Goal: Information Seeking & Learning: Understand process/instructions

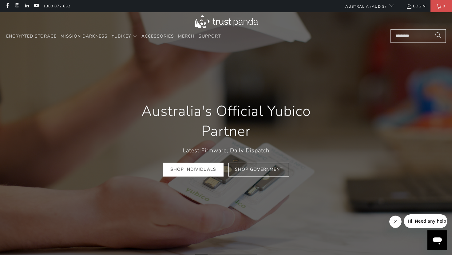
click at [414, 35] on input "Search..." at bounding box center [418, 36] width 55 height 14
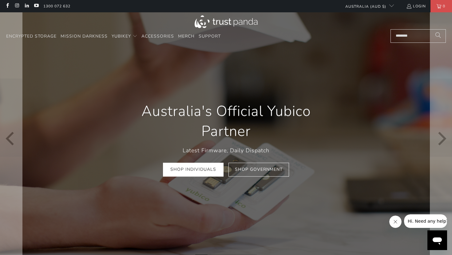
type input "********"
click at [431, 29] on button "Search" at bounding box center [438, 36] width 15 height 14
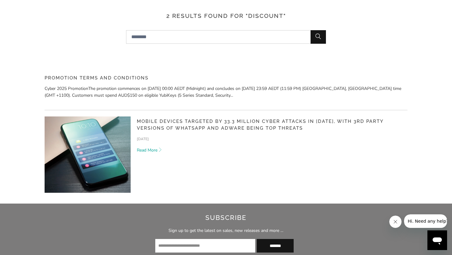
scroll to position [92, 0]
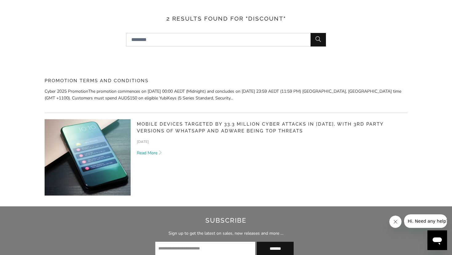
click at [221, 88] on p "Cyber 2025 PromotionThe promotion commences on 22 November 2024 at 00:00 AEDT (…" at bounding box center [226, 95] width 363 height 14
click at [120, 94] on p "Cyber 2025 PromotionThe promotion commences on 22 November 2024 at 00:00 AEDT (…" at bounding box center [226, 95] width 363 height 14
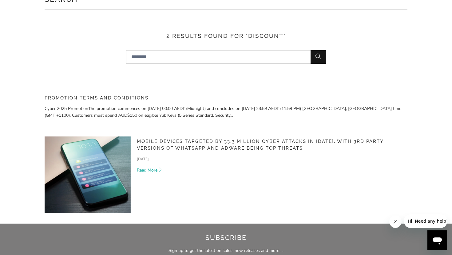
scroll to position [31, 0]
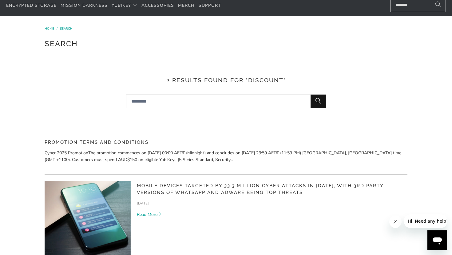
click at [158, 160] on p "Cyber 2025 PromotionThe promotion commences on 22 November 2024 at 00:00 AEDT (…" at bounding box center [226, 157] width 363 height 14
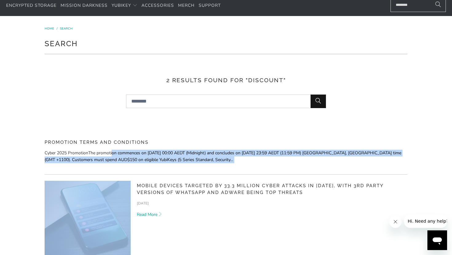
click at [158, 160] on p "Cyber 2025 PromotionThe promotion commences on 22 November 2024 at 00:00 AEDT (…" at bounding box center [226, 157] width 363 height 14
click at [158, 158] on p "Cyber 2025 PromotionThe promotion commences on 22 November 2024 at 00:00 AEDT (…" at bounding box center [226, 157] width 363 height 14
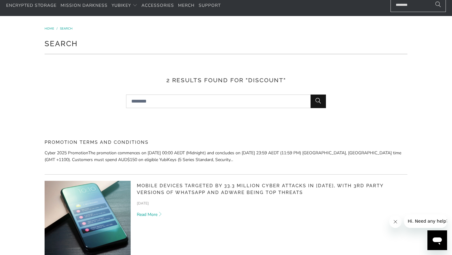
click at [233, 132] on div "Promotion Terms and Conditions Cyber 2025 PromotionThe promotion commences on 2…" at bounding box center [226, 152] width 363 height 43
click at [50, 27] on span "Home" at bounding box center [50, 28] width 10 height 4
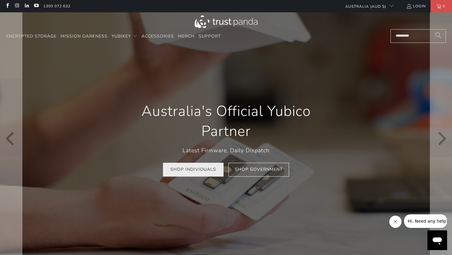
click at [212, 170] on link "Shop Individuals" at bounding box center [193, 169] width 61 height 14
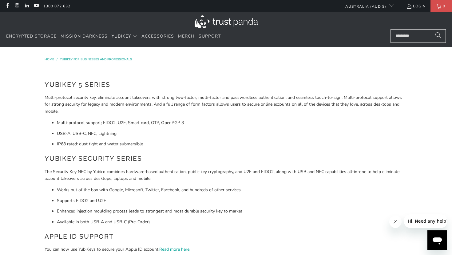
click at [412, 36] on input "Search..." at bounding box center [418, 36] width 55 height 14
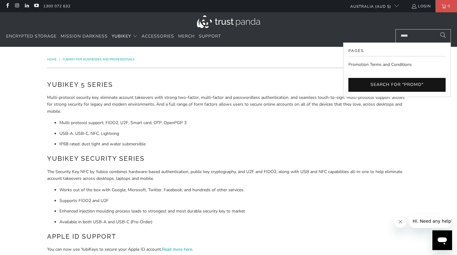
type input "*****"
click at [377, 67] on link "Promotion Terms and Conditions" at bounding box center [396, 64] width 97 height 7
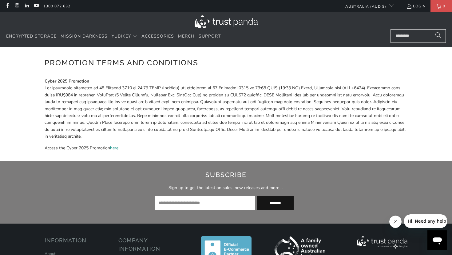
click at [116, 149] on link "here" at bounding box center [114, 148] width 8 height 6
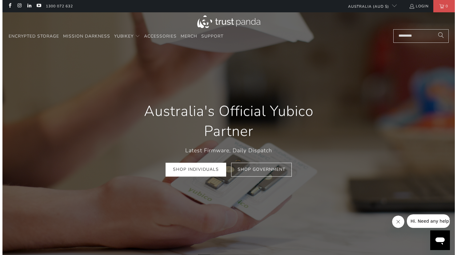
scroll to position [0, 85]
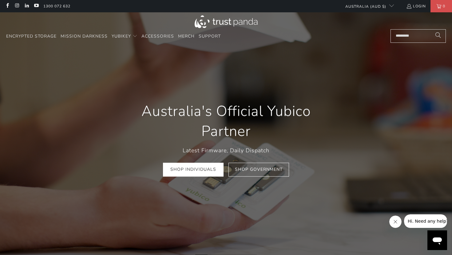
click at [418, 42] on input "Search..." at bounding box center [418, 36] width 55 height 14
click at [414, 38] on input "Search..." at bounding box center [418, 36] width 55 height 14
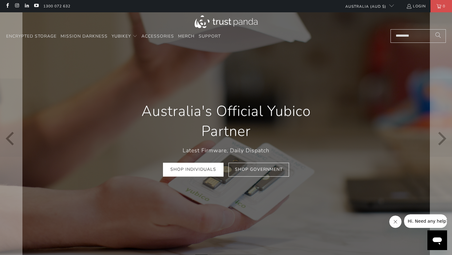
type input "*********"
click at [431, 29] on button "Search" at bounding box center [438, 36] width 15 height 14
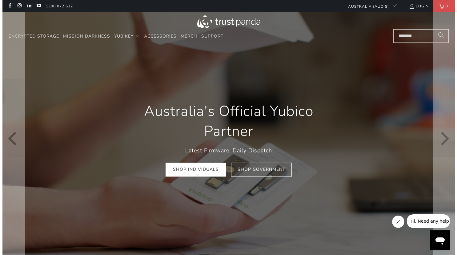
scroll to position [0, 86]
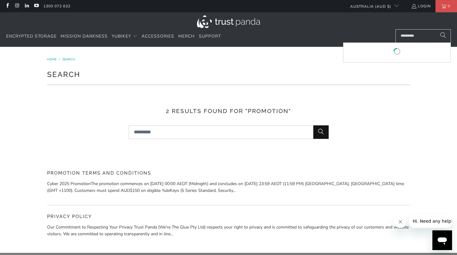
click at [411, 34] on input "*********" at bounding box center [422, 36] width 55 height 14
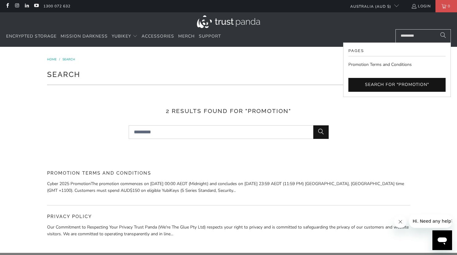
click at [400, 63] on link "Promotion Terms and Conditions" at bounding box center [396, 64] width 97 height 7
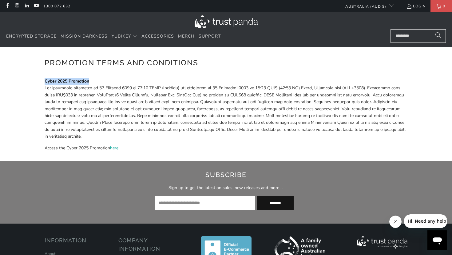
drag, startPoint x: 91, startPoint y: 81, endPoint x: 45, endPoint y: 82, distance: 45.9
click at [45, 82] on p "Cyber 2025 Promotion" at bounding box center [226, 109] width 363 height 62
copy strong "Cyber 2025 Promotion"
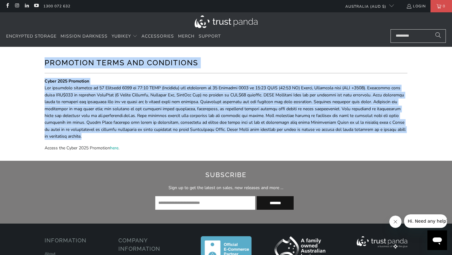
drag, startPoint x: 137, startPoint y: 136, endPoint x: 40, endPoint y: 64, distance: 120.6
click at [40, 64] on div "Promotion Terms and Conditions Cyber 2025 Promotion Access the Cyber 2025 Promo…" at bounding box center [226, 104] width 452 height 114
copy div "Promotion Terms and Conditions Cyber 2025 Promotion The promotion commences on …"
